Goal: Transaction & Acquisition: Purchase product/service

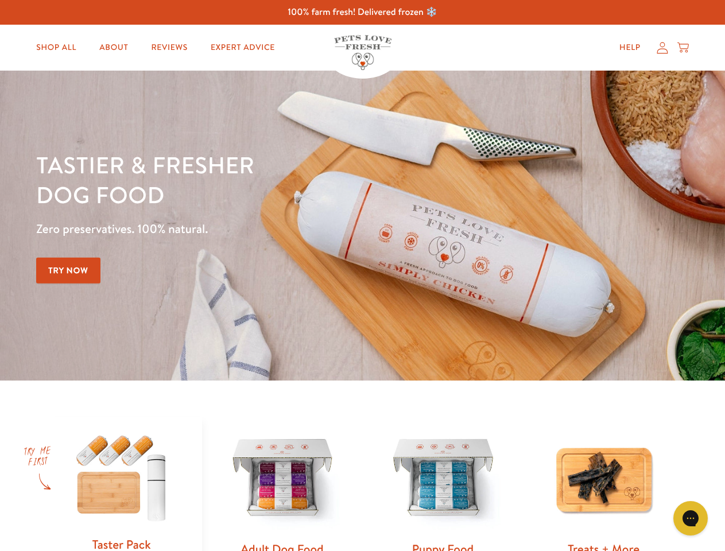
click at [362, 276] on div "Tastier & fresher dog food Zero preservatives. 100% natural. Try Now" at bounding box center [253, 226] width 435 height 152
click at [691, 519] on icon "Gorgias live chat" at bounding box center [690, 518] width 11 height 11
